Goal: Task Accomplishment & Management: Manage account settings

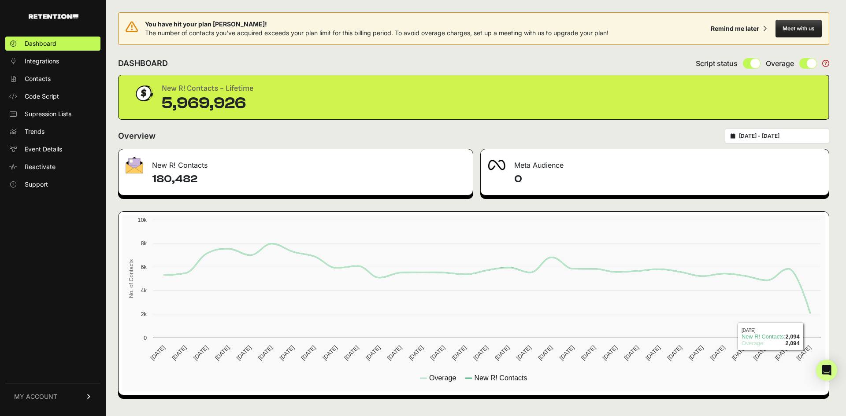
click at [804, 136] on input "2025-08-17 - 2025-09-16" at bounding box center [781, 136] width 85 height 7
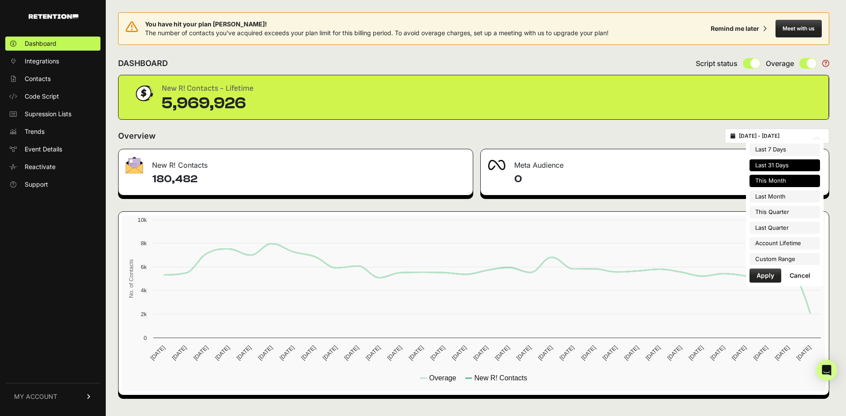
click at [796, 181] on li "This Month" at bounding box center [784, 181] width 70 height 12
type input "2025-09-01 - 2025-09-30"
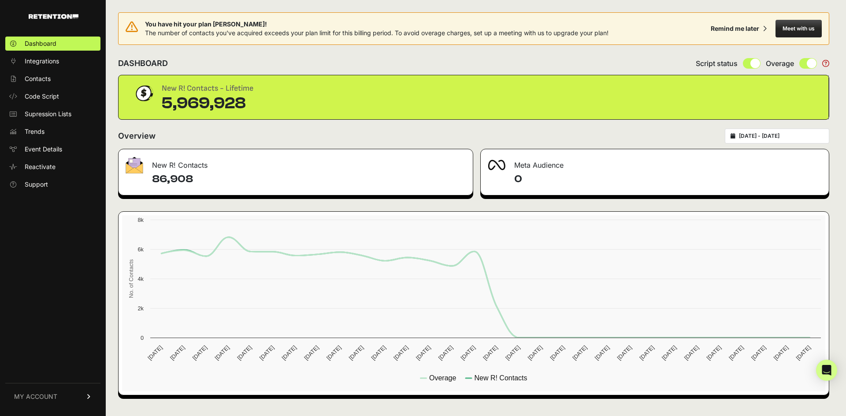
click at [806, 142] on div "2025-09-01 - 2025-09-30" at bounding box center [777, 136] width 104 height 15
click at [781, 136] on input "2025-09-01 - 2025-09-30" at bounding box center [781, 136] width 85 height 7
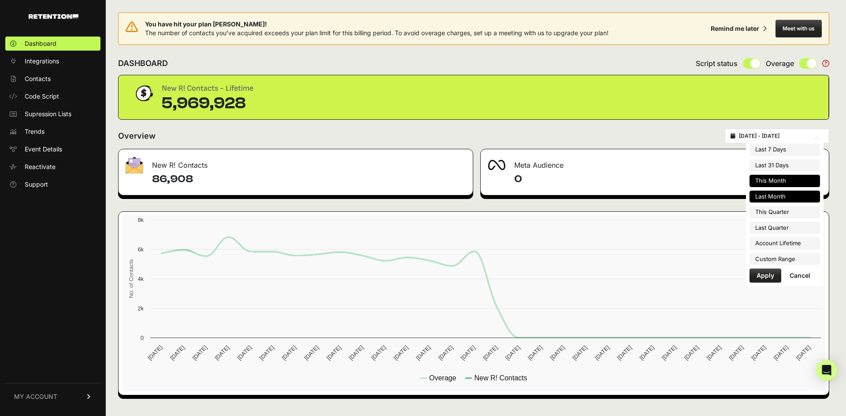
click at [784, 195] on li "Last Month" at bounding box center [784, 197] width 70 height 12
type input "[DATE] - [DATE]"
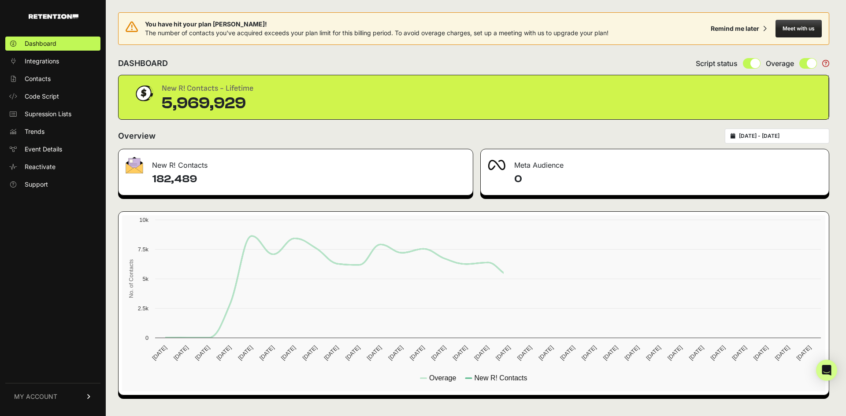
click at [775, 139] on input "2025-08-01 - 2025-08-31" at bounding box center [781, 136] width 85 height 7
type input "2025-08-01"
type input "2025-08-31"
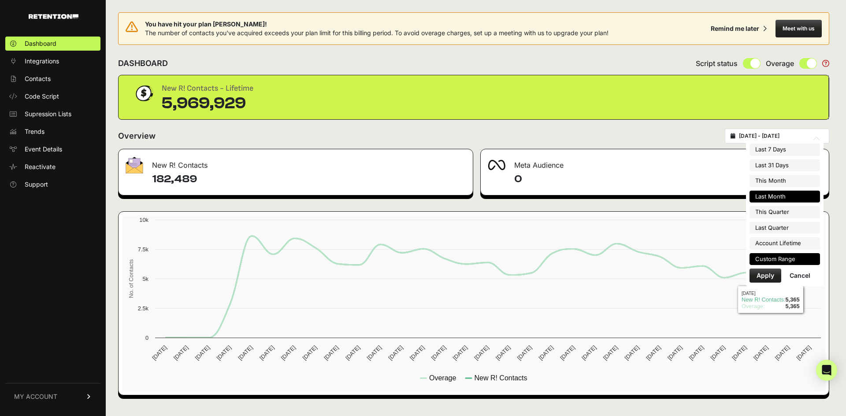
click at [797, 256] on li "Custom Range" at bounding box center [784, 259] width 70 height 12
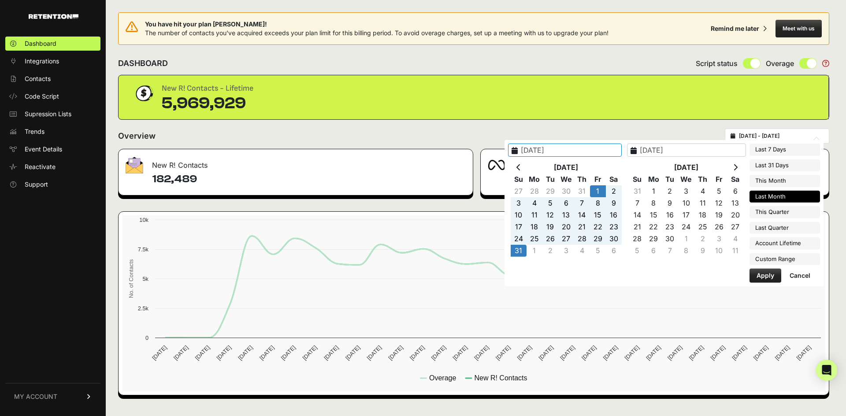
type input "2022-12-19"
type input "[DATE]"
type input "2025-08-01"
type input "2025-08-31"
click at [521, 167] on icon at bounding box center [518, 167] width 4 height 7
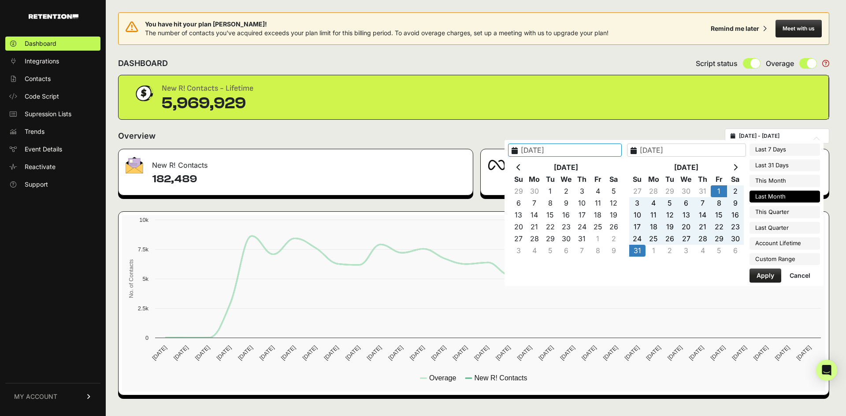
click at [521, 167] on icon at bounding box center [518, 167] width 4 height 7
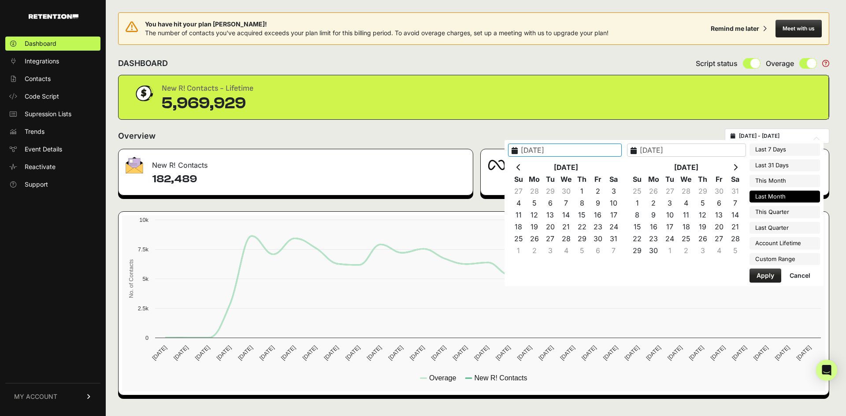
click at [521, 167] on icon at bounding box center [518, 167] width 4 height 7
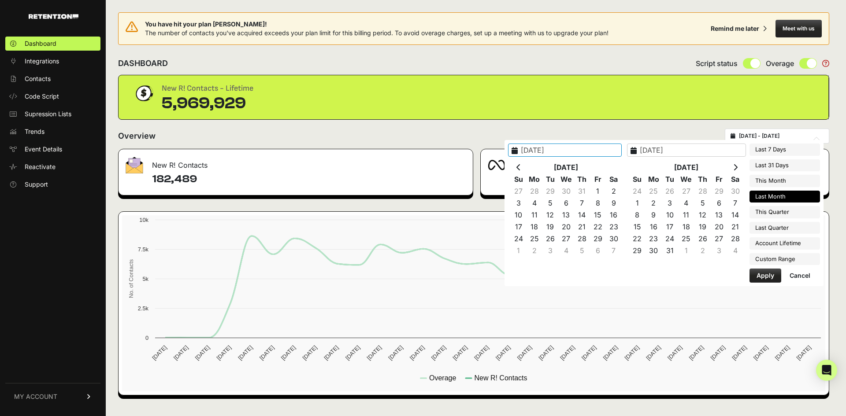
click at [521, 167] on icon at bounding box center [518, 167] width 4 height 7
type input "2025-08-17"
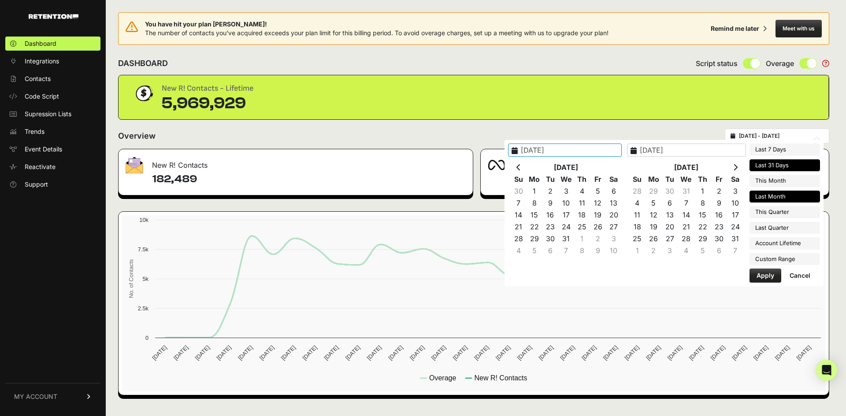
type input "2025-09-16"
type input "2025-08-01"
type input "2025-08-31"
type input "2024-08-01"
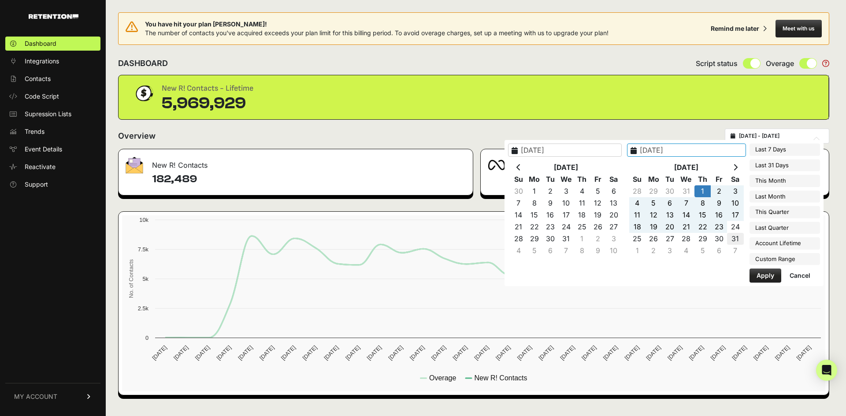
type input "2024-08-31"
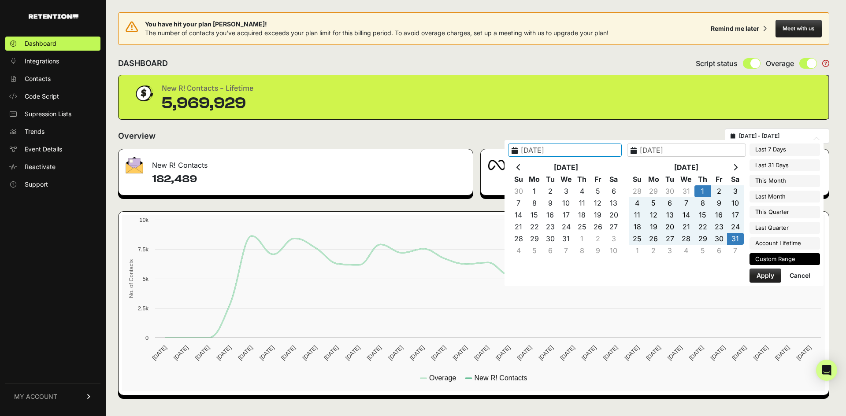
type input "2024-08-01"
click at [764, 267] on div "Last 7 Days Last 31 Days This Month Last Month This Quarter Last Quarter Accoun…" at bounding box center [784, 213] width 70 height 139
click at [766, 278] on button "Apply" at bounding box center [765, 276] width 32 height 14
type input "2024-08-01 - 2024-08-31"
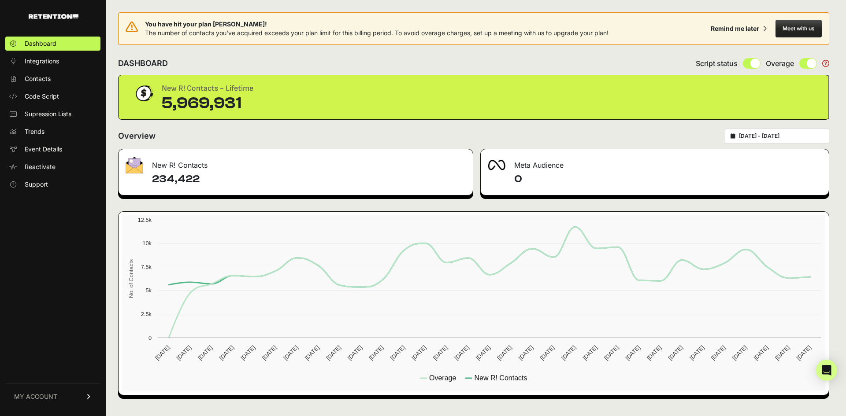
click at [47, 395] on span "MY ACCOUNT" at bounding box center [35, 397] width 43 height 9
click at [63, 321] on link "Account Details" at bounding box center [52, 315] width 95 height 14
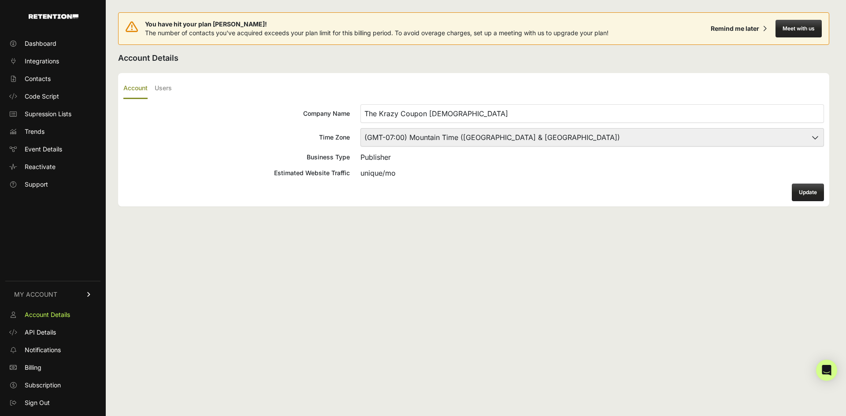
click at [54, 363] on link "Billing" at bounding box center [52, 368] width 95 height 14
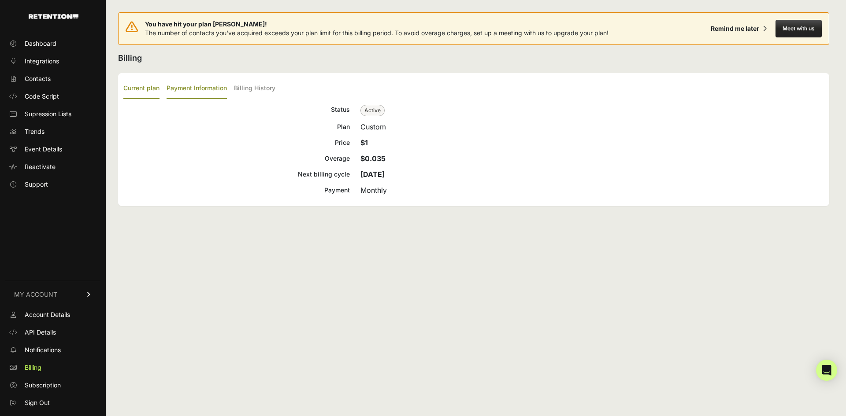
click at [211, 84] on label "Payment Information" at bounding box center [197, 88] width 60 height 21
click at [0, 0] on input "Payment Information" at bounding box center [0, 0] width 0 height 0
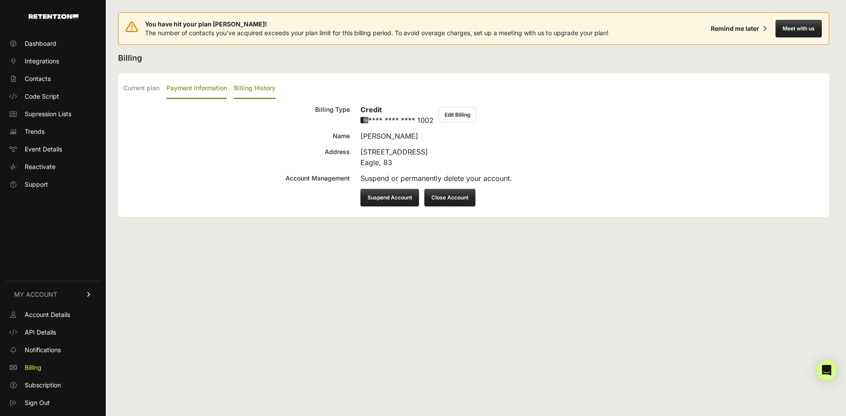
click at [257, 89] on label "Billing History" at bounding box center [254, 88] width 41 height 21
click at [0, 0] on input "Billing History" at bounding box center [0, 0] width 0 height 0
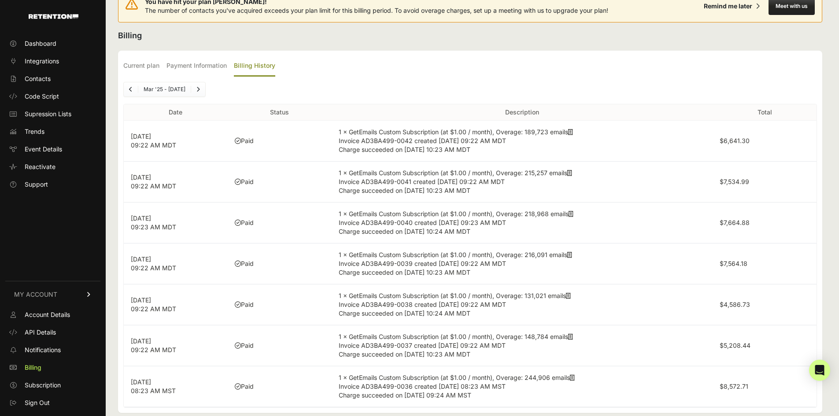
scroll to position [35, 0]
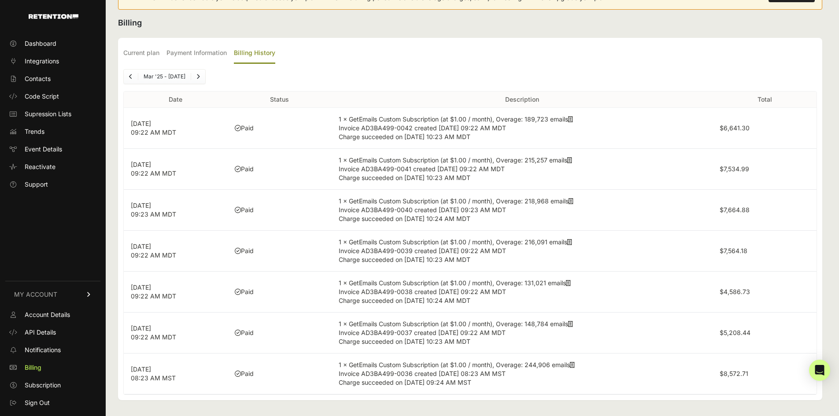
click at [200, 79] on icon "Next" at bounding box center [199, 76] width 4 height 5
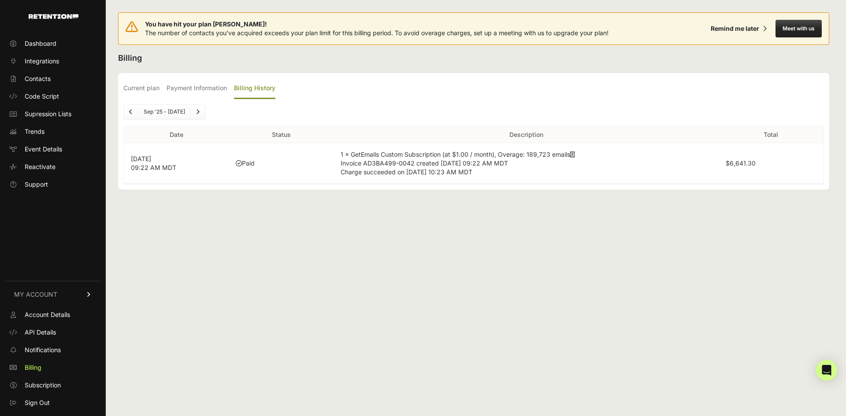
click at [197, 111] on link "Next" at bounding box center [198, 112] width 14 height 14
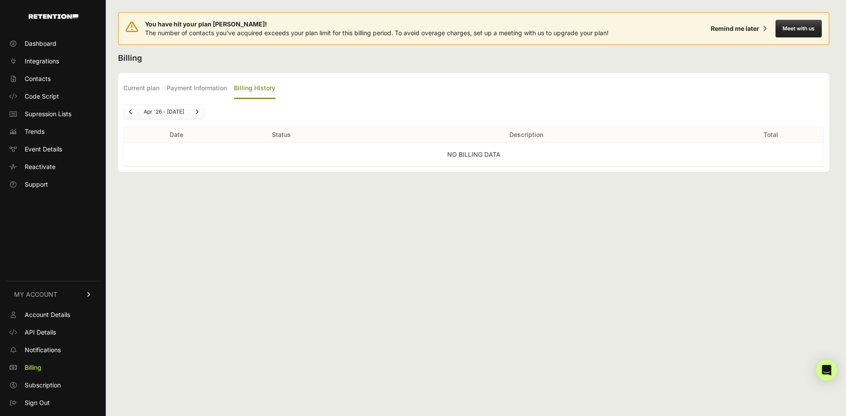
click at [197, 111] on icon "Next" at bounding box center [197, 111] width 4 height 5
click at [197, 111] on icon "Next" at bounding box center [198, 111] width 4 height 5
click at [131, 111] on icon "Previous" at bounding box center [131, 111] width 4 height 5
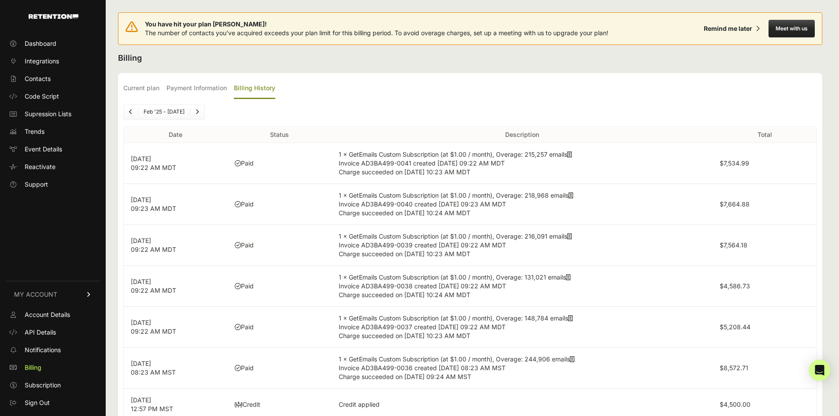
click at [131, 111] on icon "Previous" at bounding box center [131, 111] width 4 height 5
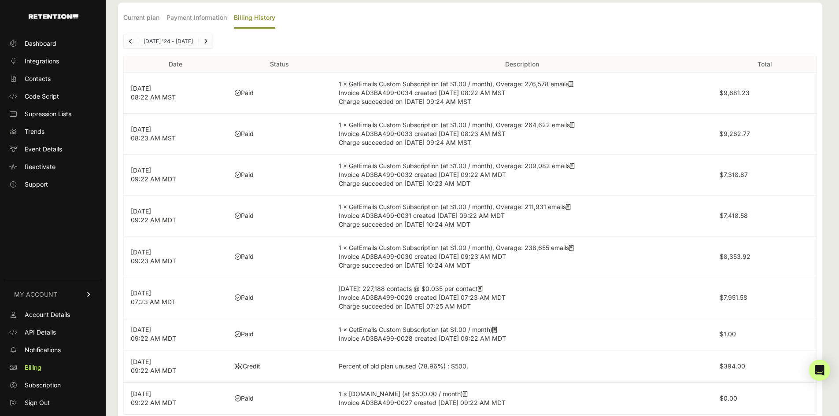
scroll to position [91, 0]
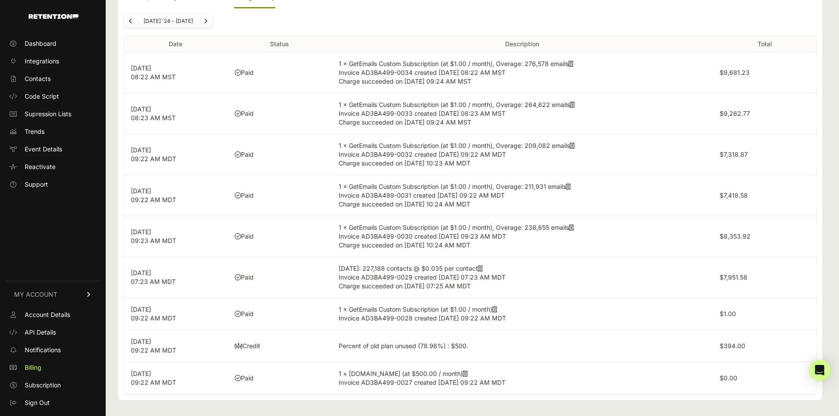
click at [126, 19] on link "Previous" at bounding box center [131, 21] width 14 height 14
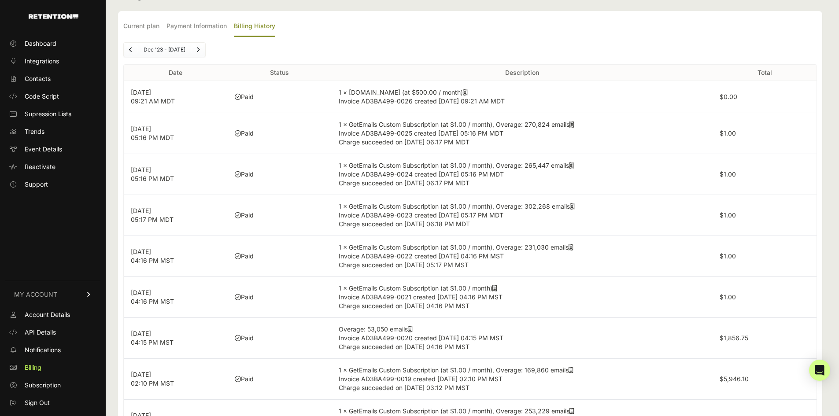
scroll to position [47, 0]
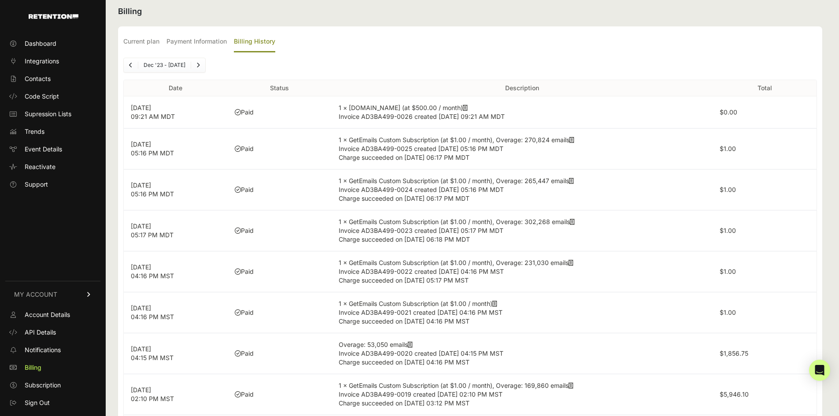
click at [200, 67] on icon "Next" at bounding box center [199, 65] width 4 height 5
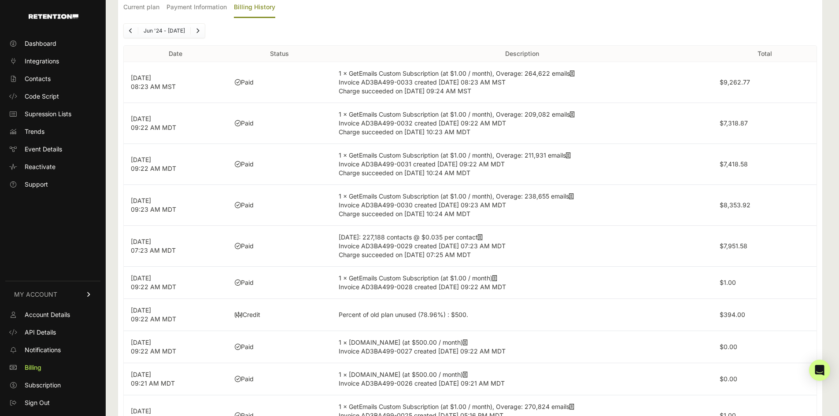
scroll to position [123, 0]
